Goal: Task Accomplishment & Management: Use online tool/utility

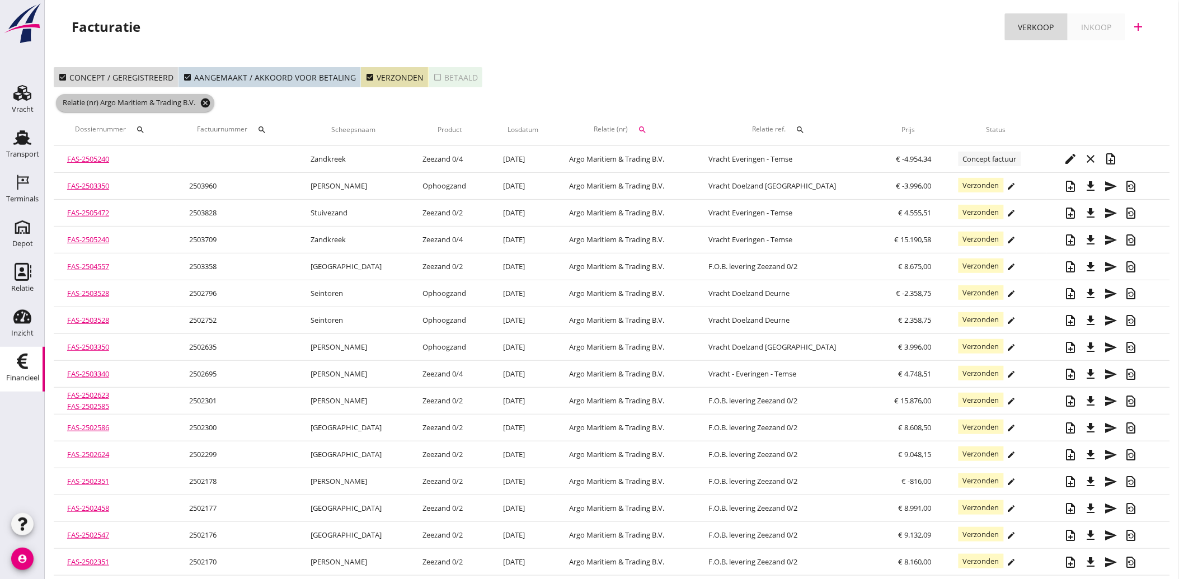
click at [208, 99] on icon "cancel" at bounding box center [205, 102] width 11 height 11
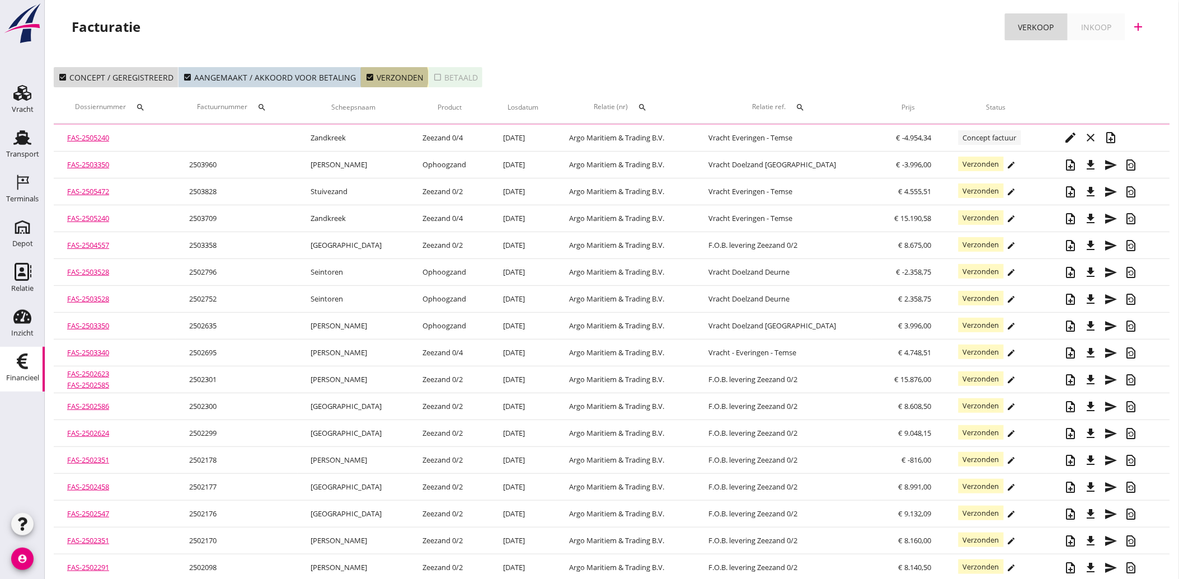
click at [365, 79] on icon "check_box" at bounding box center [369, 77] width 9 height 9
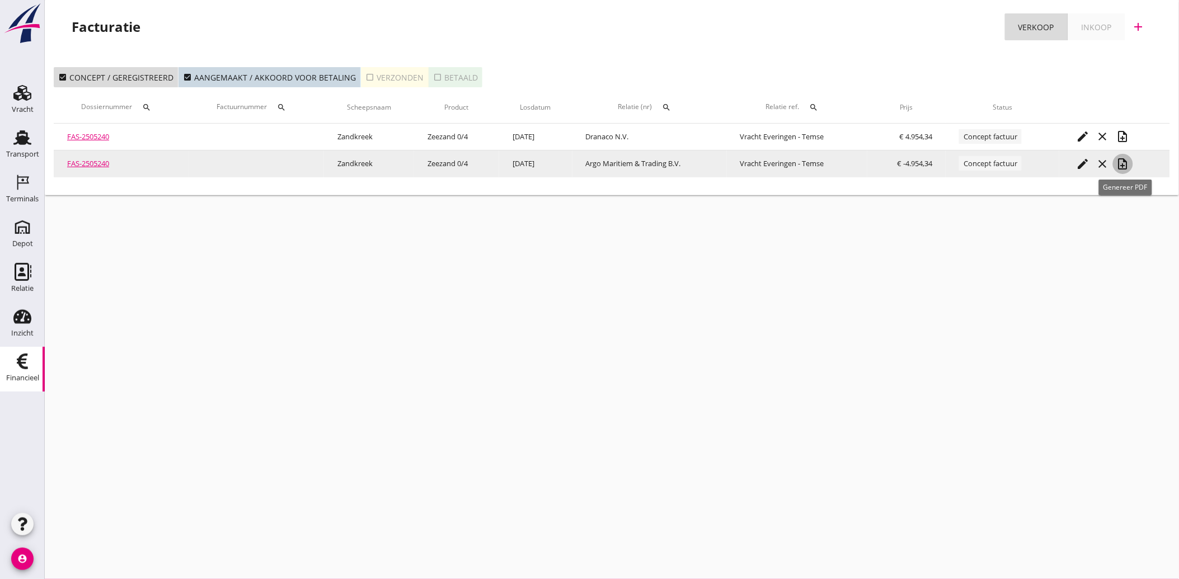
click at [1122, 165] on icon "note_add" at bounding box center [1122, 163] width 13 height 13
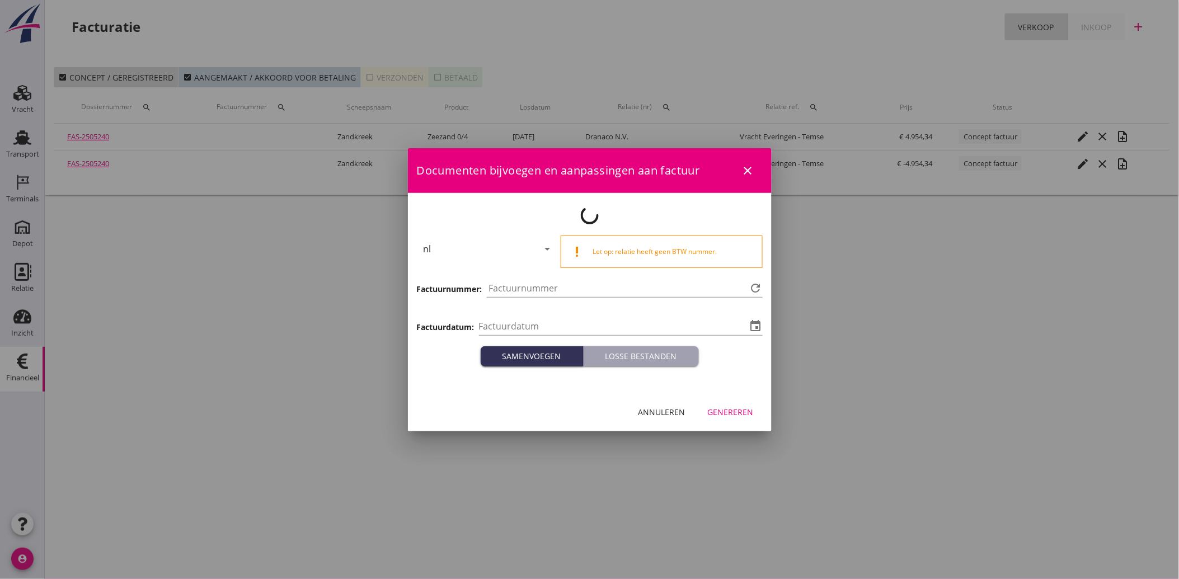
type input "[DATE]"
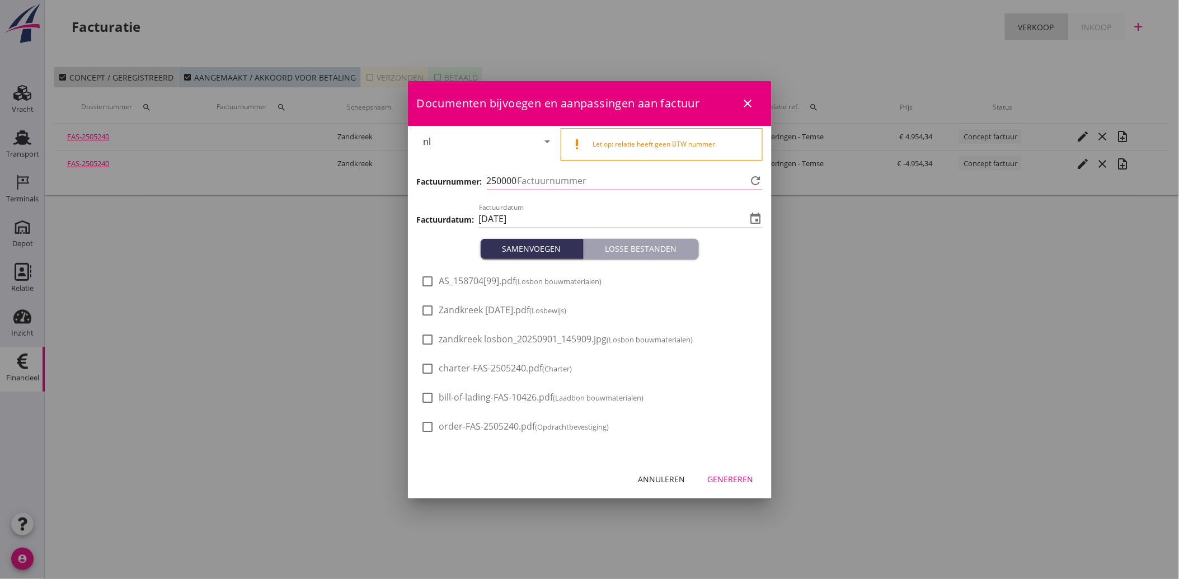
type input "3962"
click at [743, 476] on div "Genereren" at bounding box center [731, 479] width 46 height 12
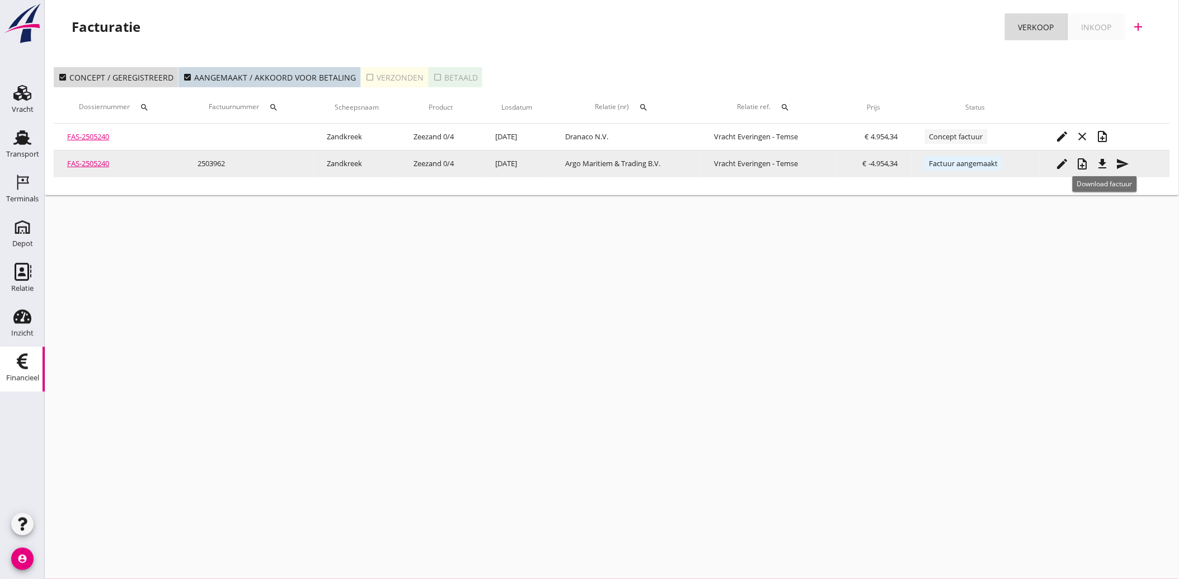
click at [1109, 163] on icon "file_download" at bounding box center [1102, 163] width 13 height 13
click at [1125, 161] on icon "send" at bounding box center [1122, 163] width 13 height 13
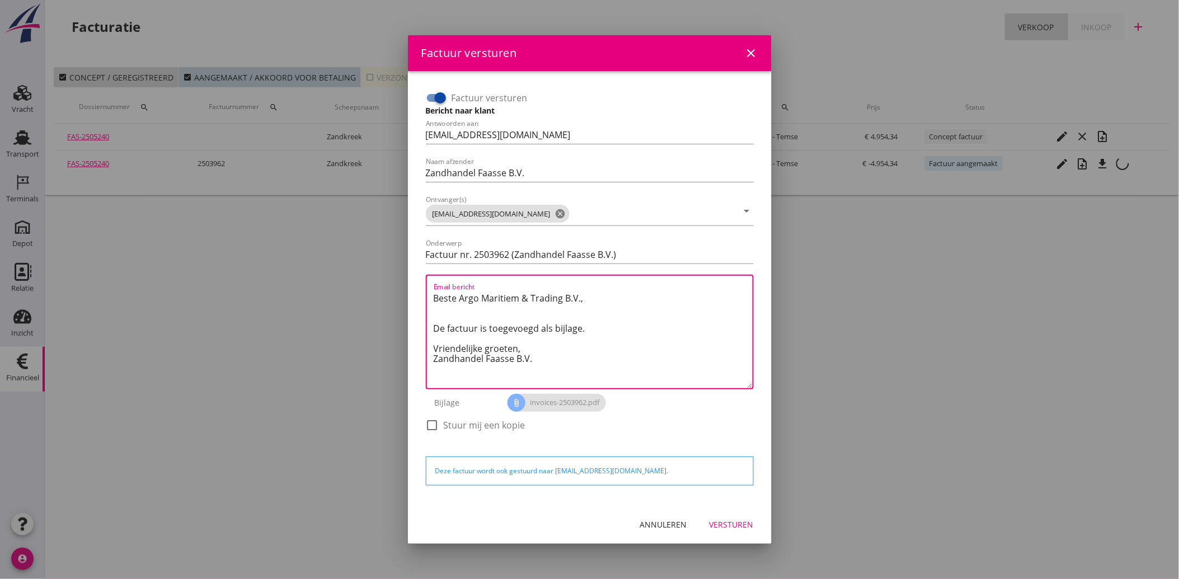
drag, startPoint x: 543, startPoint y: 361, endPoint x: 423, endPoint y: 298, distance: 135.7
click at [423, 298] on div "Factuur versturen Bericht naar klant Antwoorden aan [EMAIL_ADDRESS][DOMAIN_NAME…" at bounding box center [589, 266] width 337 height 365
paste textarea "Geachte heer/mevrouw, Hierbij zenden wij u onze factuur i.v.m. de door ons aan …"
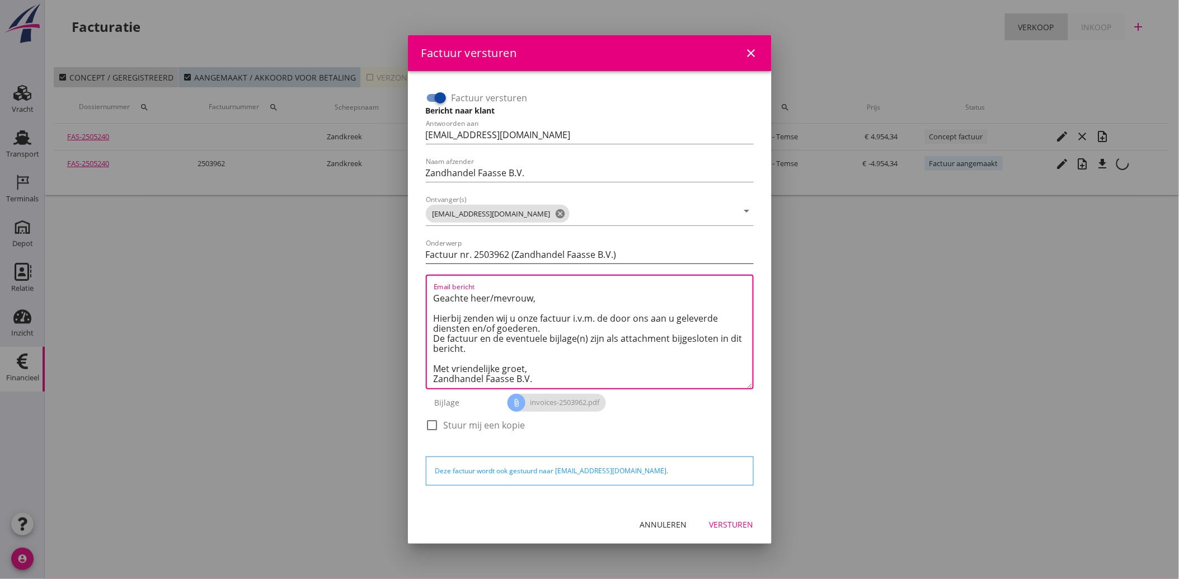
type textarea "Geachte heer/mevrouw, Hierbij zenden wij u onze factuur i.v.m. de door ons aan …"
click at [426, 254] on input "Factuur nr. 2503962 (Zandhandel Faasse B.V.)" at bounding box center [590, 255] width 328 height 18
type input "Creditfactuur nr. 2503962 (Zandhandel Faasse B.V.)"
click at [727, 519] on div "Versturen" at bounding box center [732, 525] width 44 height 12
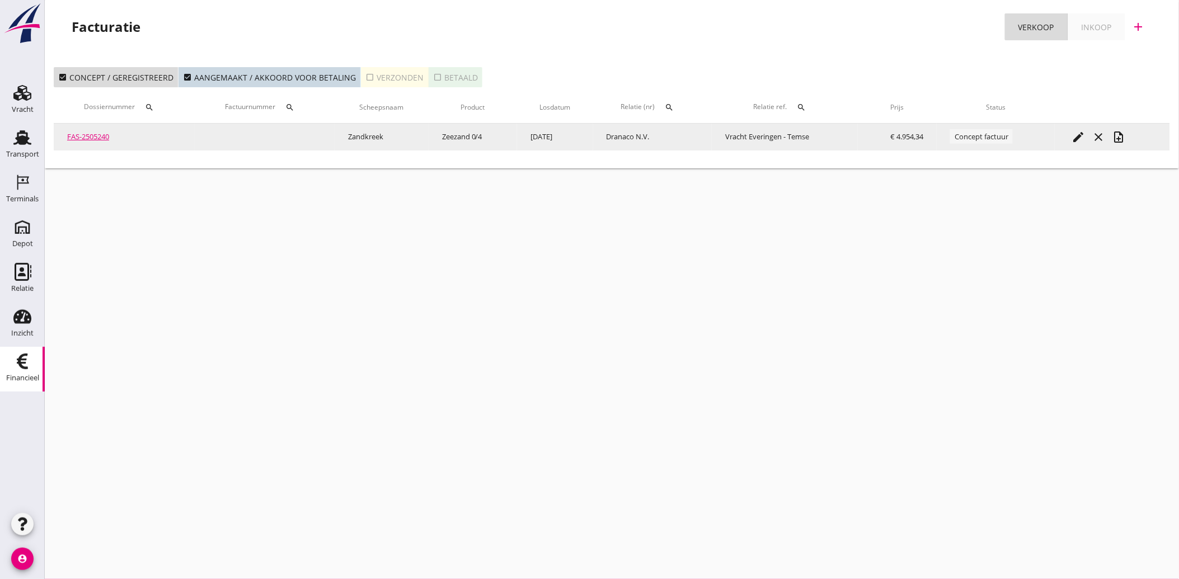
click at [1125, 132] on icon "note_add" at bounding box center [1118, 136] width 13 height 13
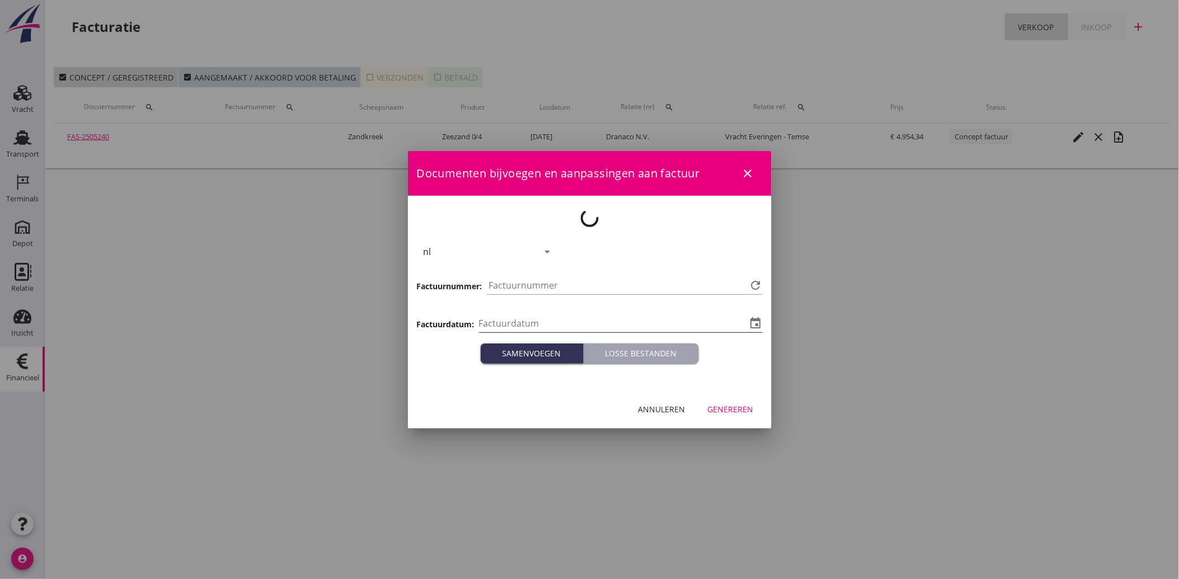
type input "[DATE]"
type input "3963"
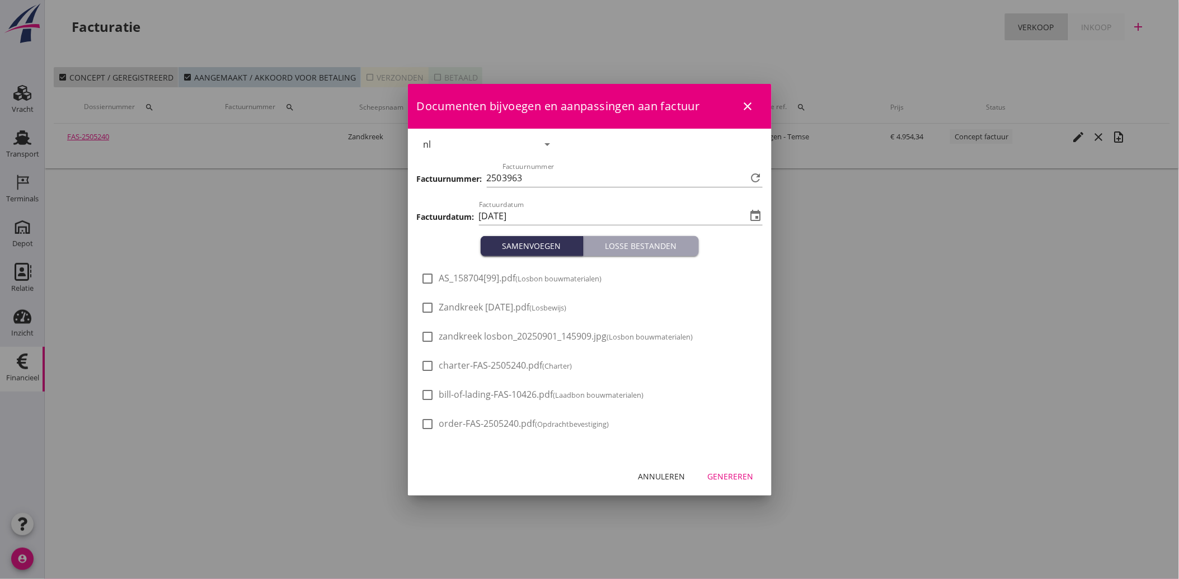
click at [566, 281] on small "(Losbon bouwmaterialen)" at bounding box center [559, 279] width 86 height 10
click at [433, 275] on div at bounding box center [428, 278] width 19 height 19
checkbox input "false"
drag, startPoint x: 435, startPoint y: 334, endPoint x: 452, endPoint y: 355, distance: 27.5
click at [435, 334] on div at bounding box center [428, 336] width 19 height 19
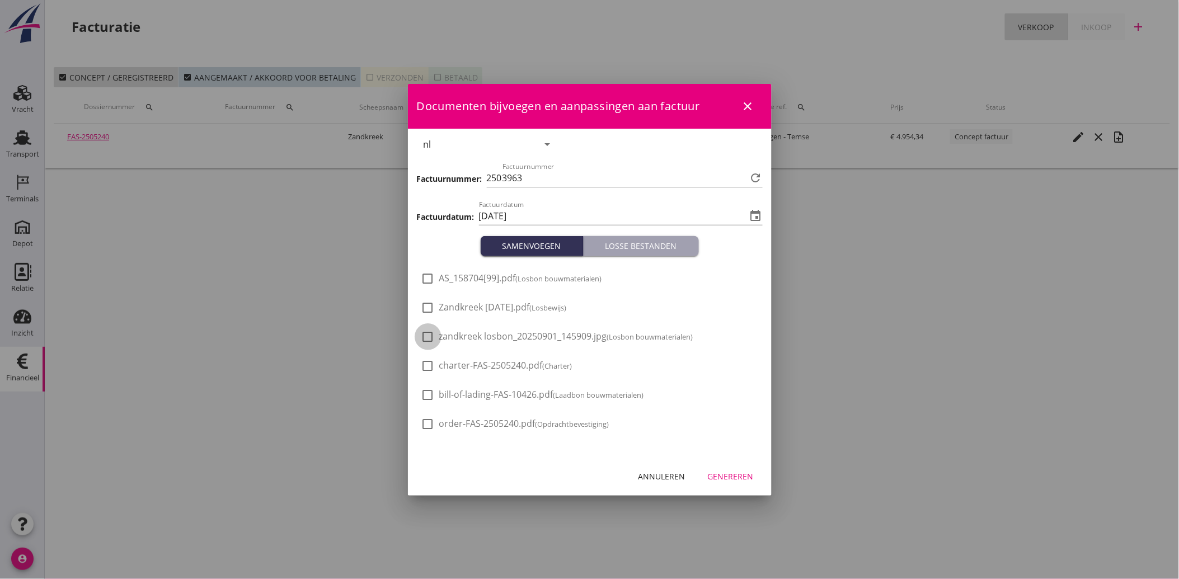
checkbox input "true"
click at [658, 477] on div "Annuleren" at bounding box center [661, 477] width 47 height 12
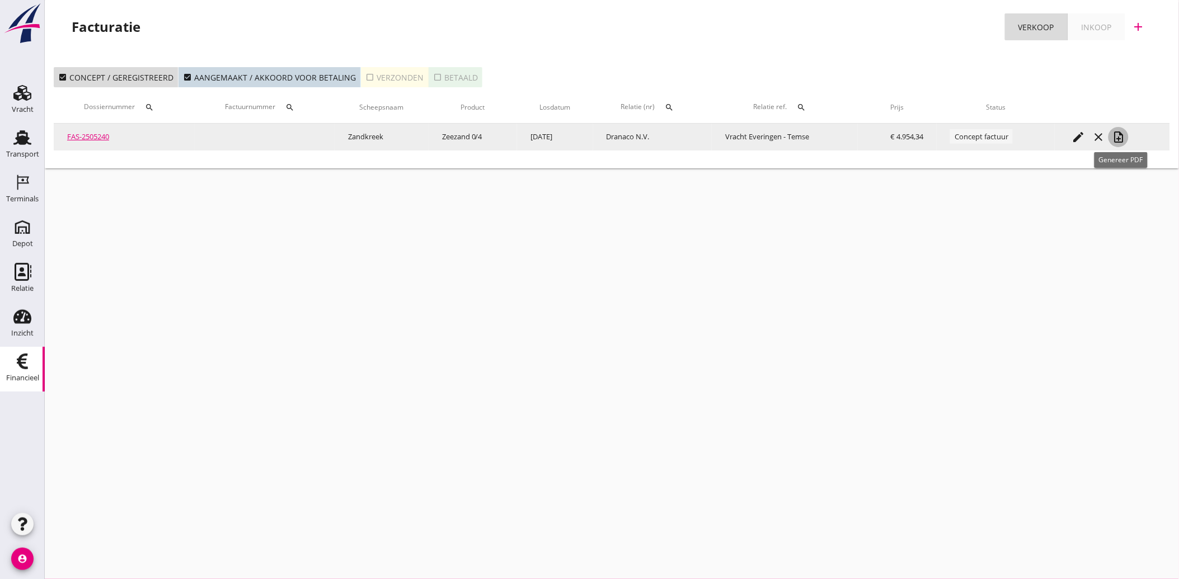
click at [1115, 132] on icon "note_add" at bounding box center [1118, 136] width 13 height 13
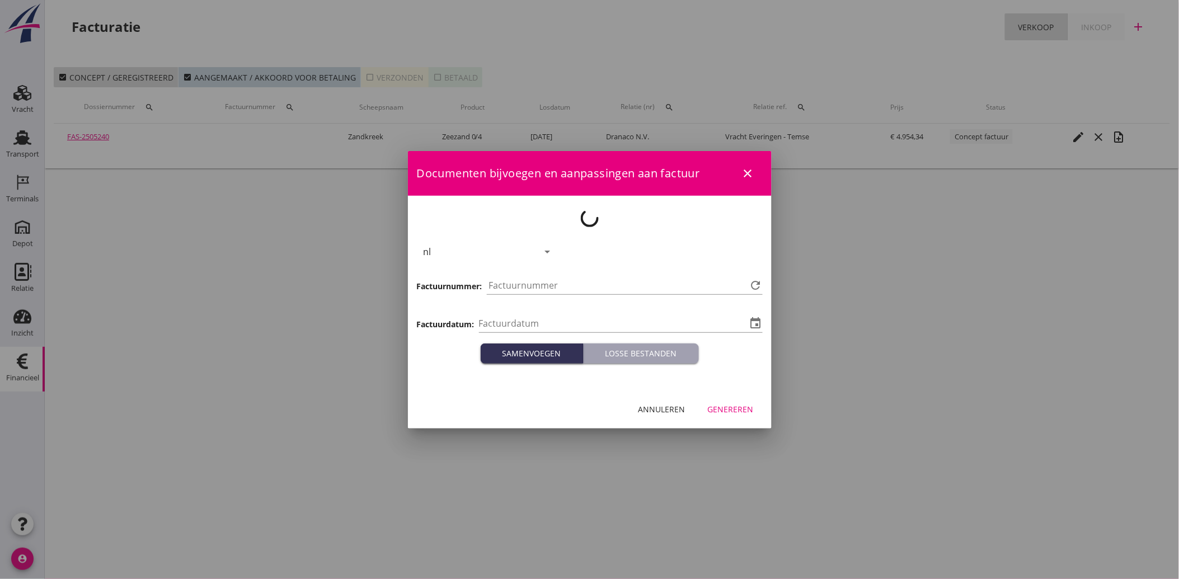
type input "[DATE]"
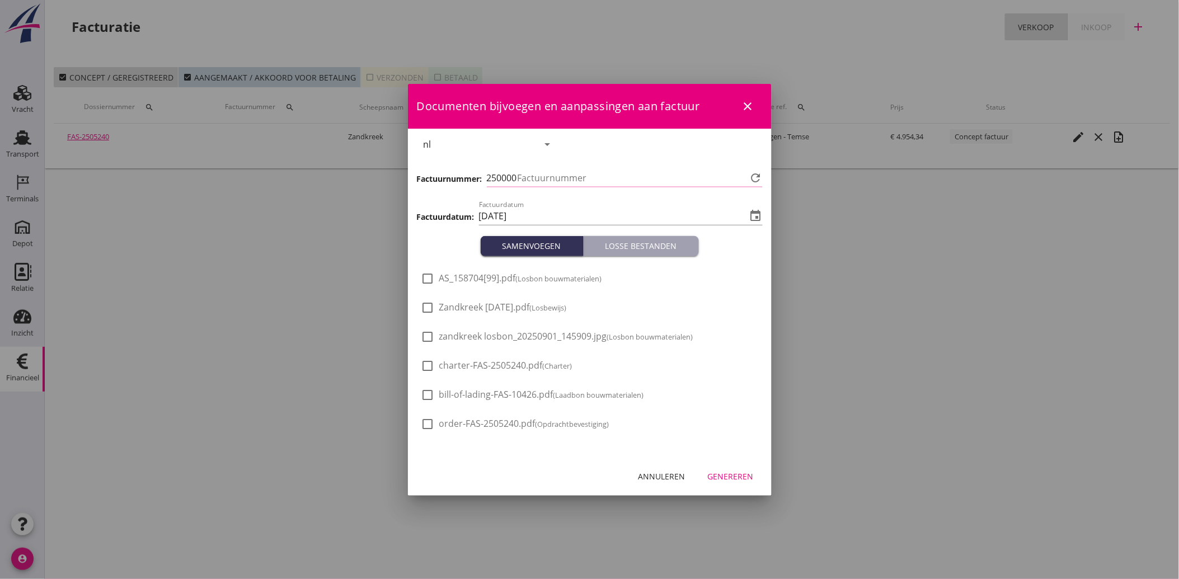
type input "3963"
click at [488, 342] on span "zandkreek losbon_20250901_145909.jpg (Losbon bouwmaterialen)" at bounding box center [566, 337] width 254 height 12
checkbox input "true"
click at [731, 480] on div "Genereren" at bounding box center [731, 477] width 46 height 12
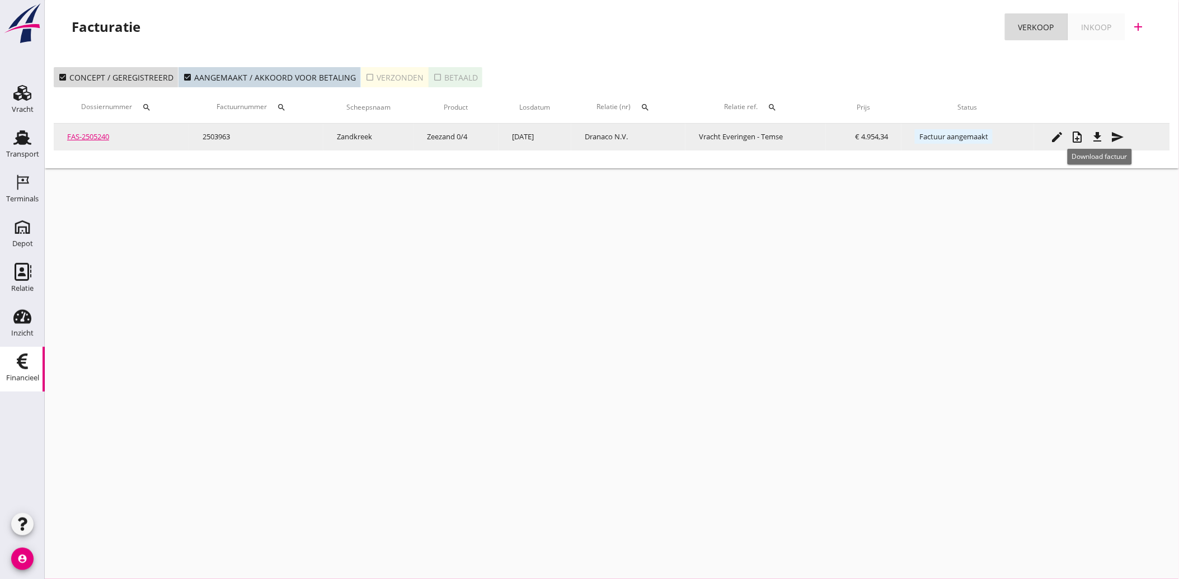
click at [1097, 137] on icon "file_download" at bounding box center [1097, 136] width 13 height 13
click at [1119, 134] on icon "send" at bounding box center [1117, 136] width 13 height 13
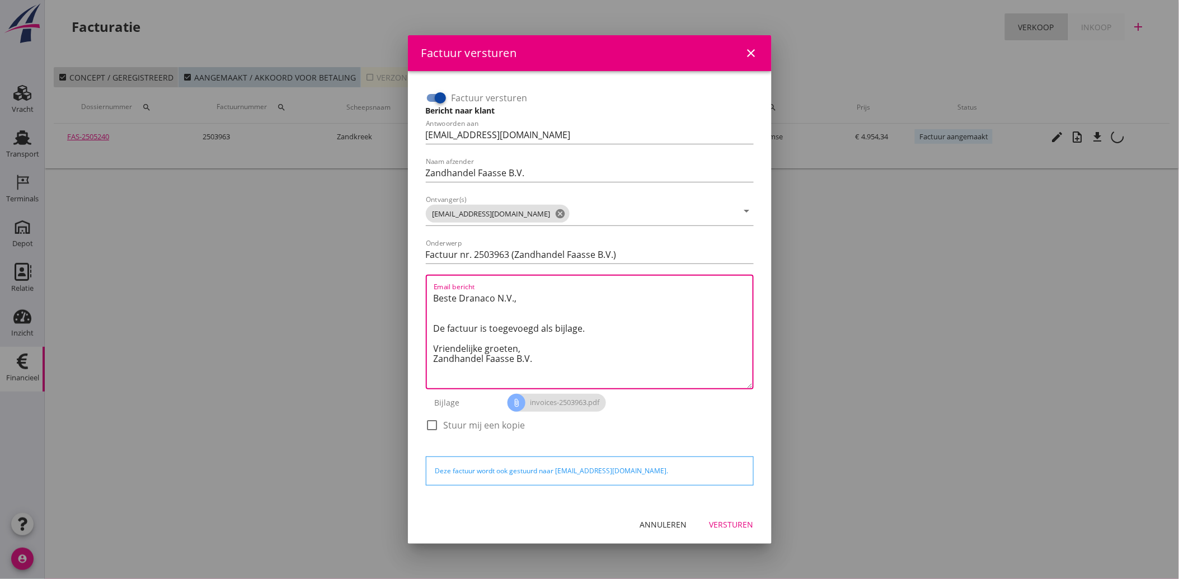
drag, startPoint x: 558, startPoint y: 359, endPoint x: 417, endPoint y: 266, distance: 169.2
click at [417, 266] on div "Factuur versturen Bericht naar klant Antwoorden aan [EMAIL_ADDRESS][DOMAIN_NAME…" at bounding box center [590, 288] width 346 height 416
paste textarea "Geachte heer/mevrouw, Hierbij zenden wij u onze factuur i.v.m. de door ons aan …"
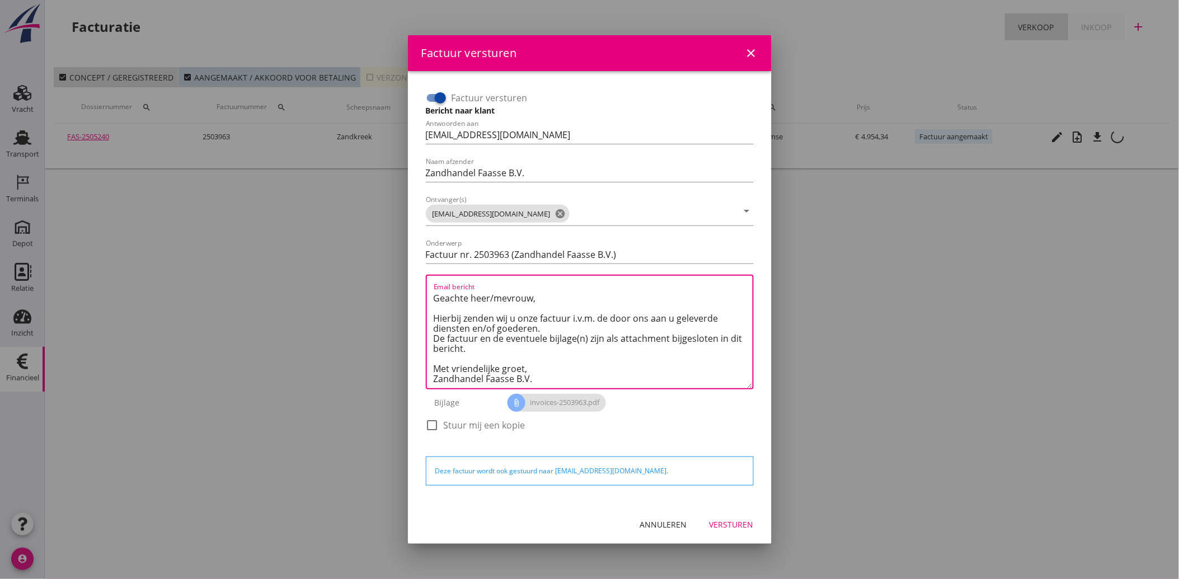
type textarea "Geachte heer/mevrouw, Hierbij zenden wij u onze factuur i.v.m. de door ons aan …"
click at [729, 519] on div "Versturen" at bounding box center [732, 525] width 44 height 12
